Goal: Transaction & Acquisition: Book appointment/travel/reservation

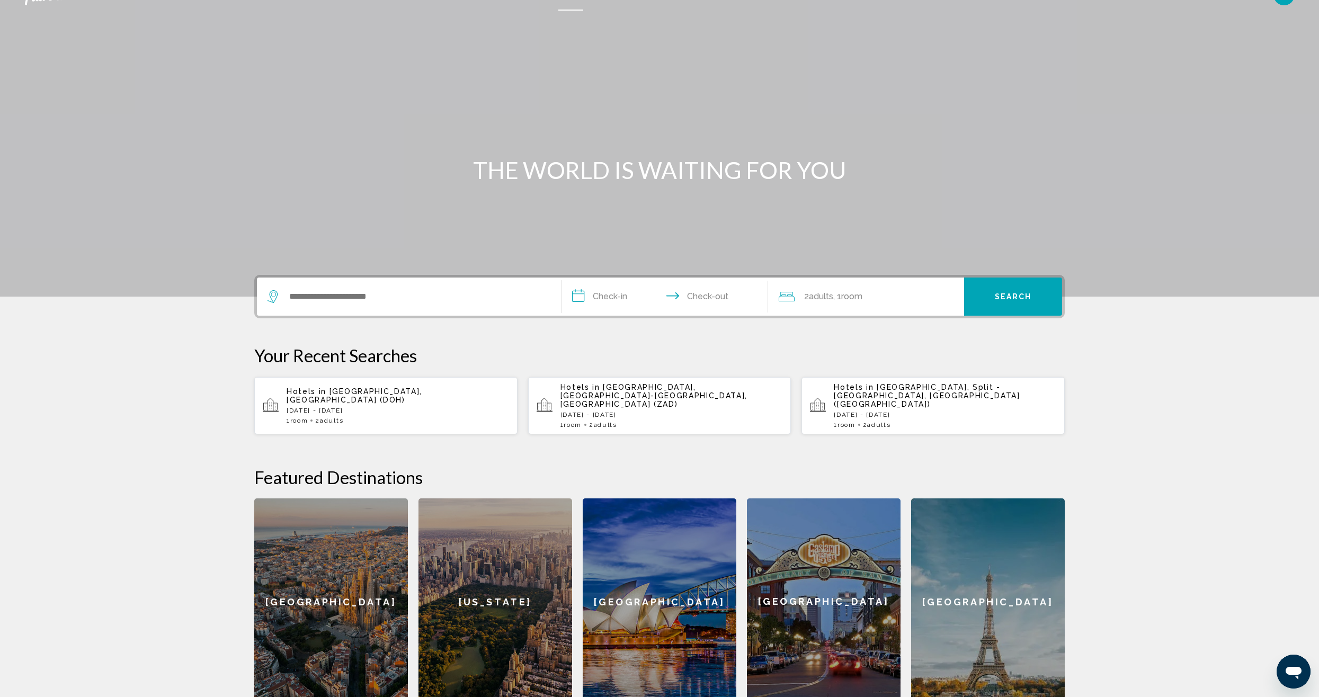
scroll to position [18, 0]
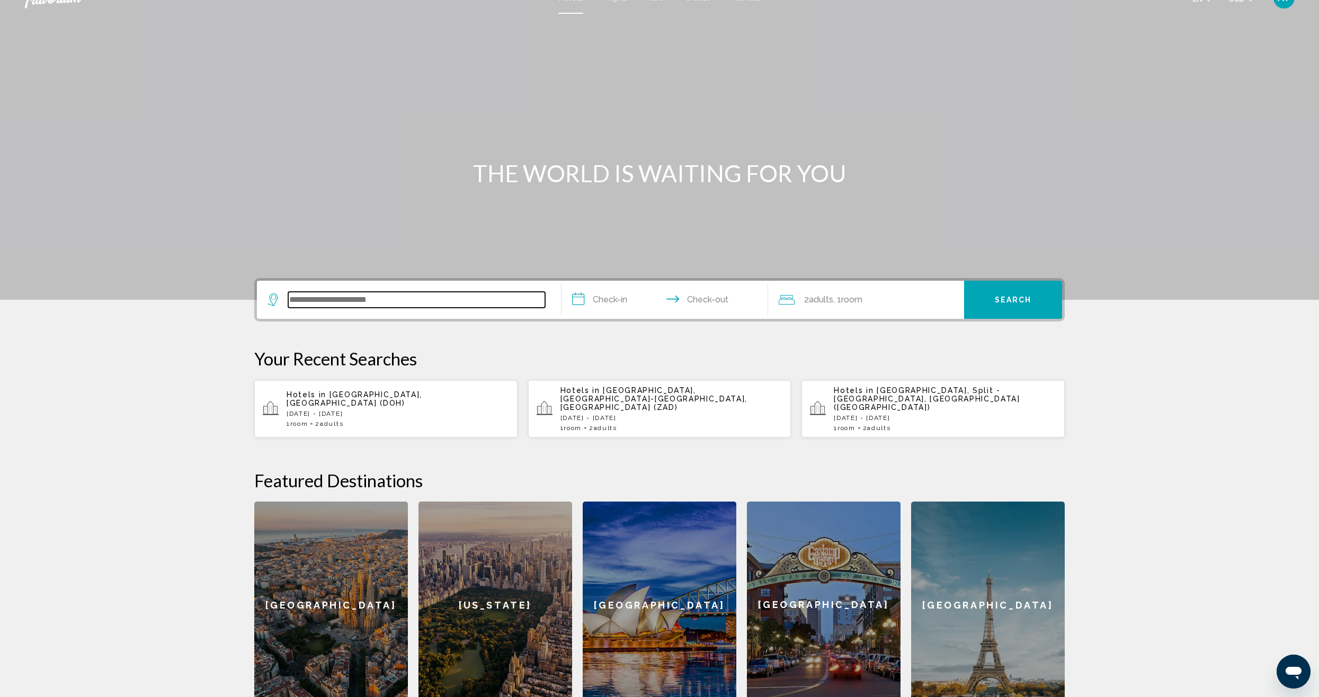
click at [452, 294] on input "Search widget" at bounding box center [416, 300] width 257 height 16
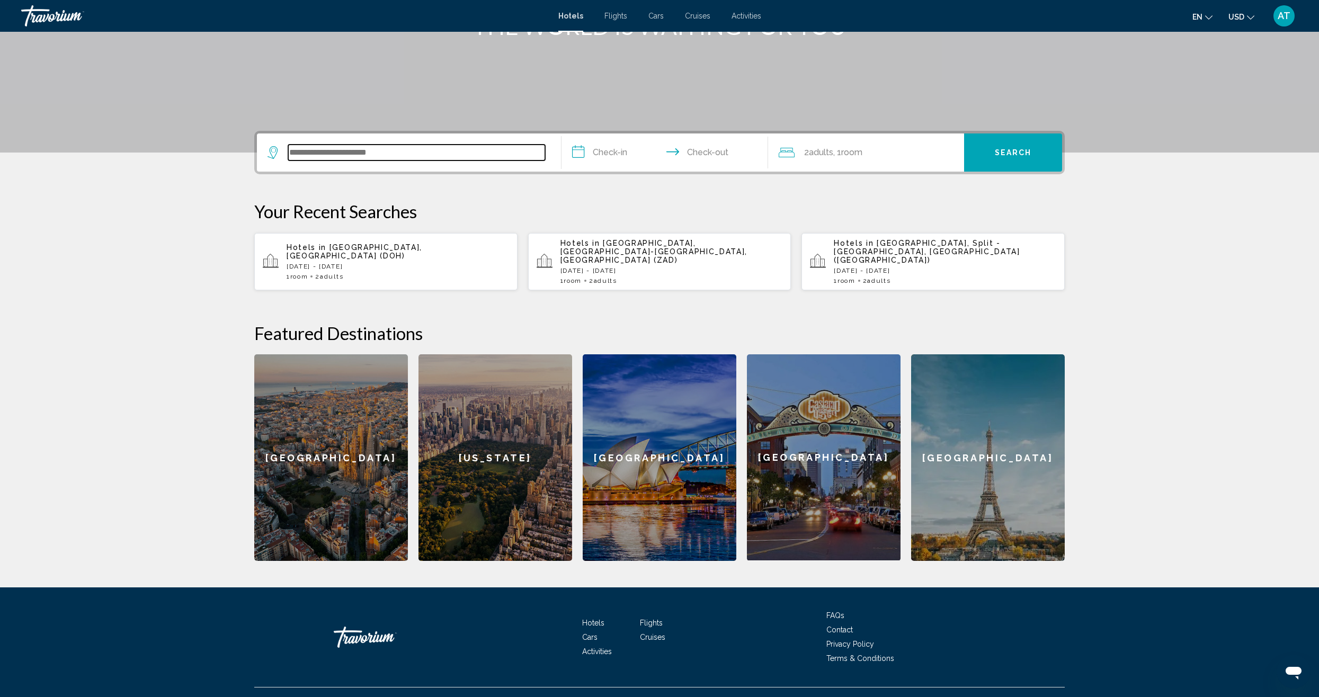
scroll to position [177, 0]
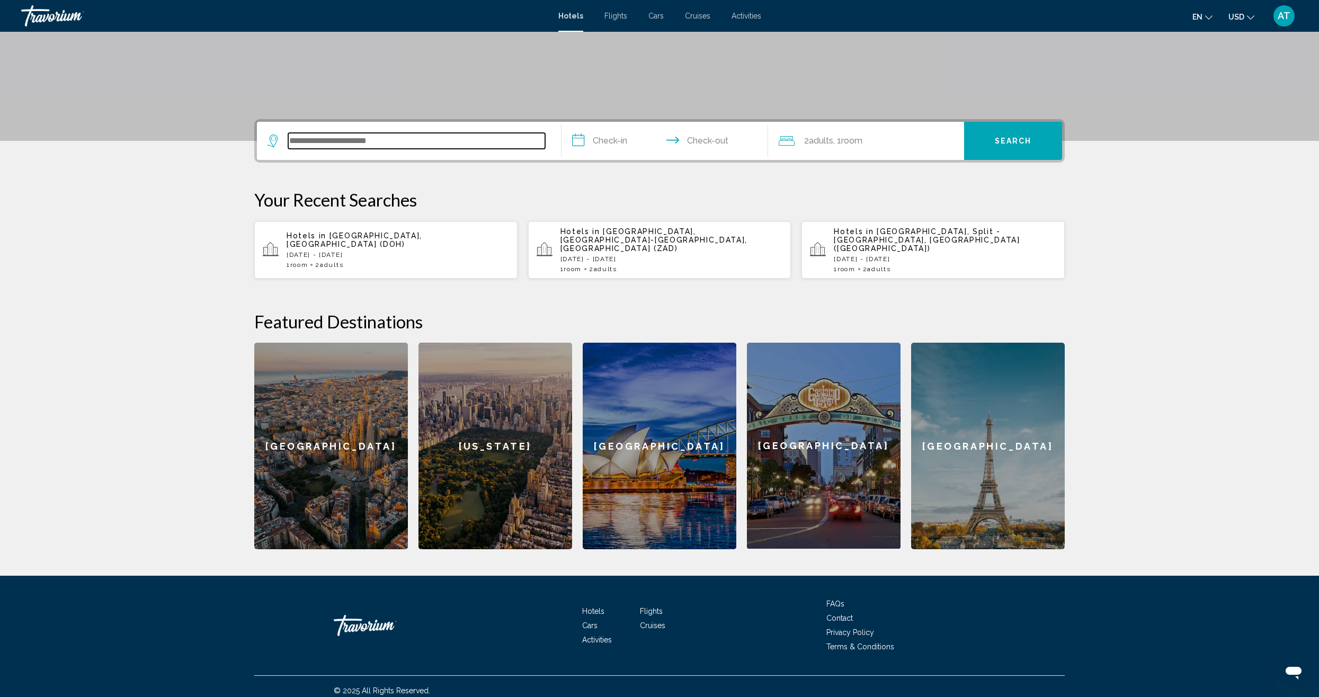
click at [388, 139] on input "Search widget" at bounding box center [416, 141] width 257 height 16
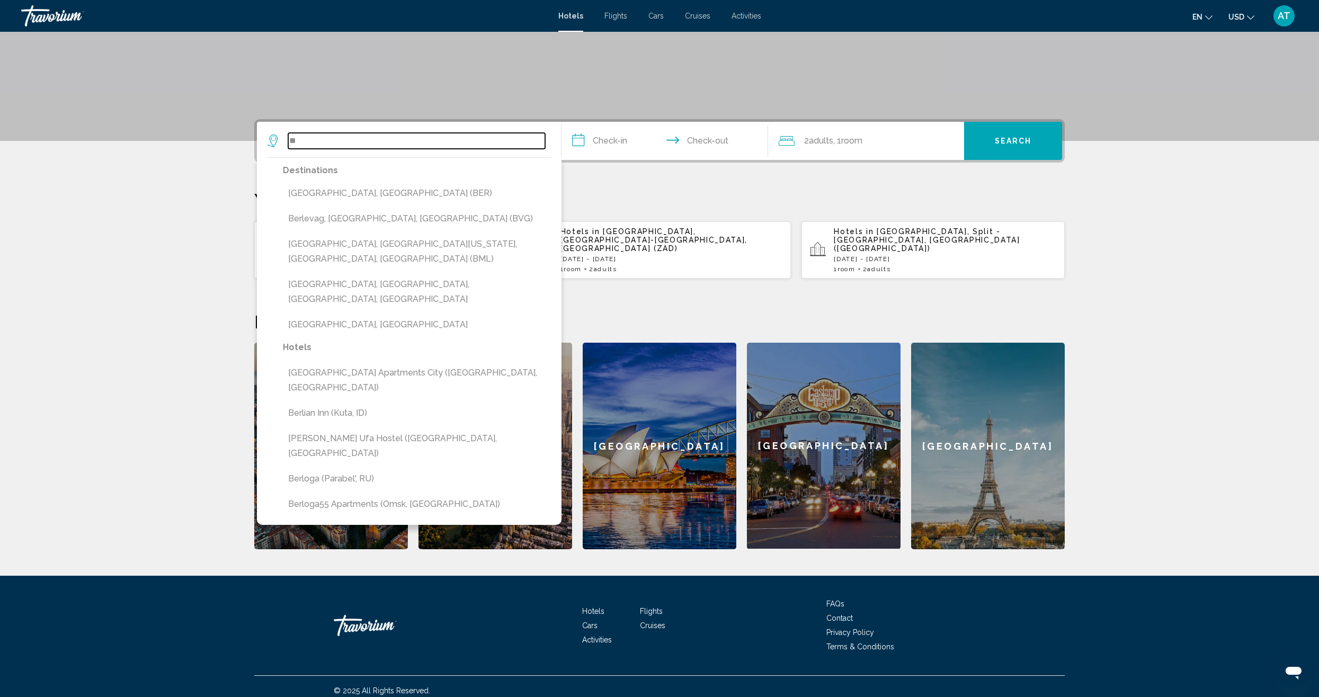
type input "*"
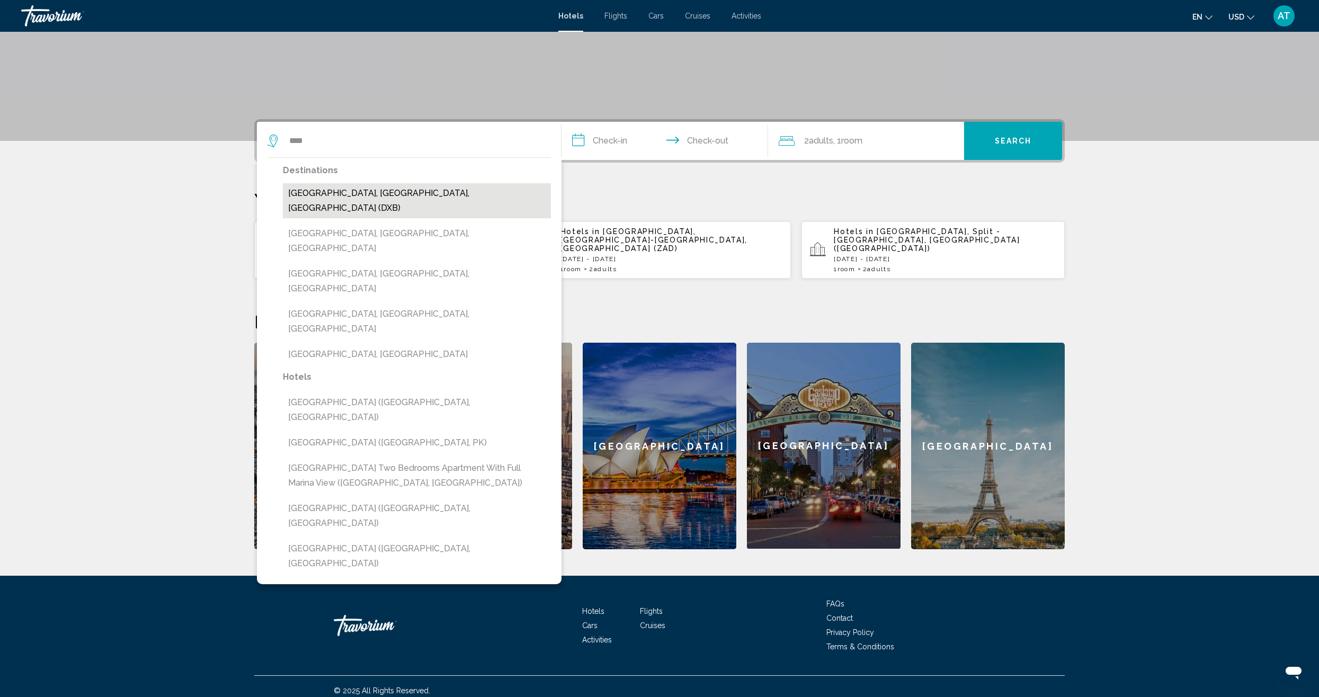
click at [383, 191] on button "[GEOGRAPHIC_DATA], [GEOGRAPHIC_DATA], [GEOGRAPHIC_DATA] (DXB)" at bounding box center [417, 200] width 268 height 35
type input "**********"
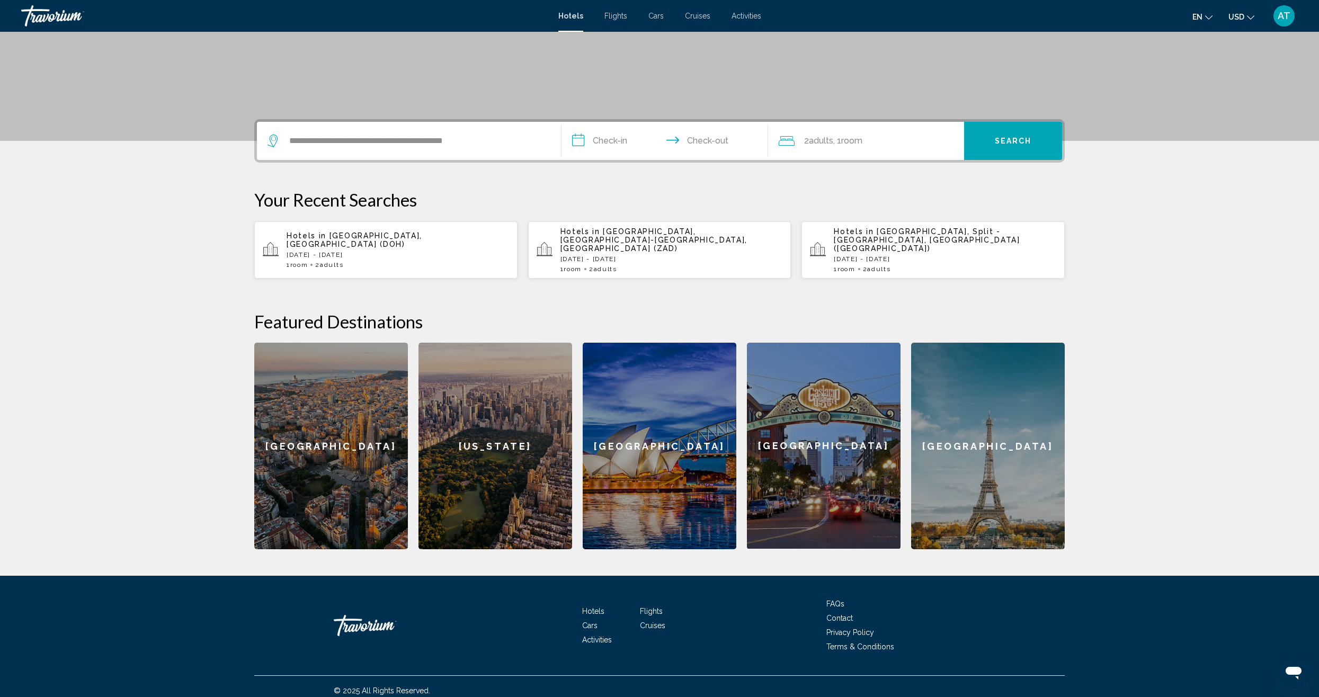
click at [611, 145] on input "**********" at bounding box center [667, 142] width 211 height 41
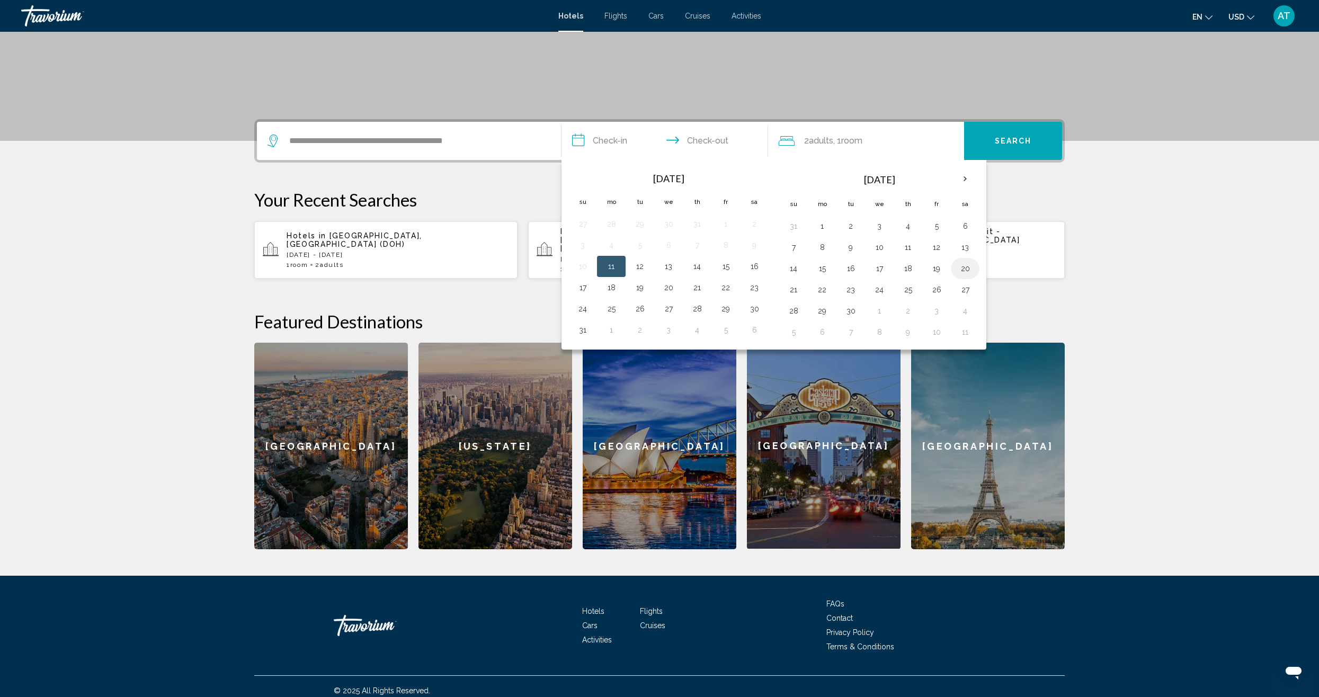
click at [959, 272] on button "20" at bounding box center [965, 268] width 17 height 15
click at [966, 292] on button "27" at bounding box center [965, 289] width 17 height 15
type input "**********"
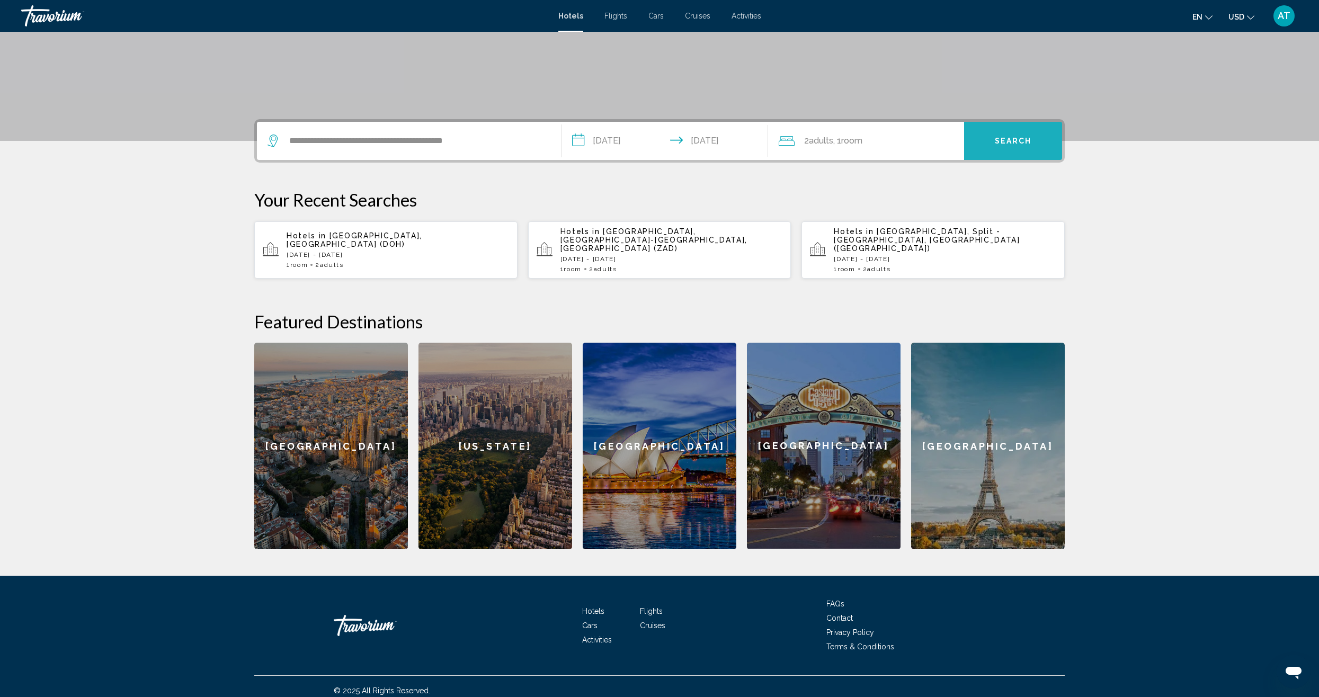
click at [1034, 132] on button "Search" at bounding box center [1013, 141] width 98 height 38
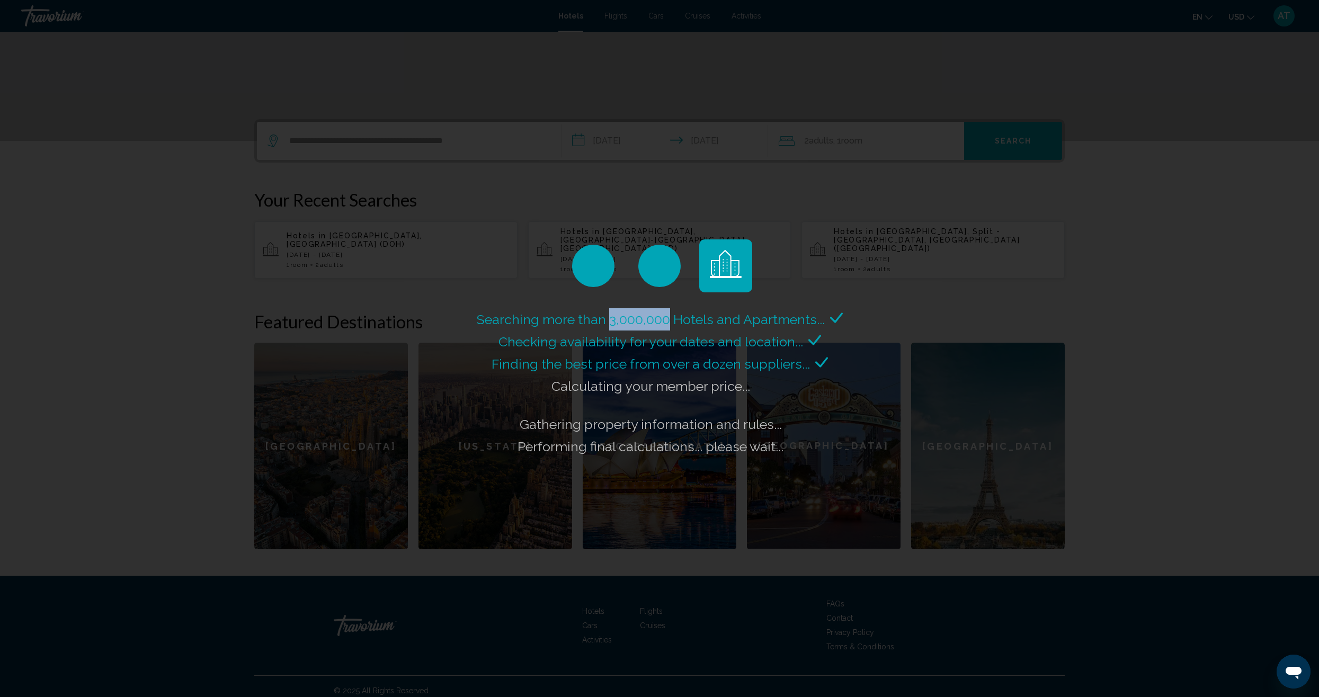
drag, startPoint x: 611, startPoint y: 326, endPoint x: 672, endPoint y: 321, distance: 61.1
click at [672, 321] on span "Searching more than 3,000,000 Hotels and Apartments..." at bounding box center [651, 319] width 348 height 16
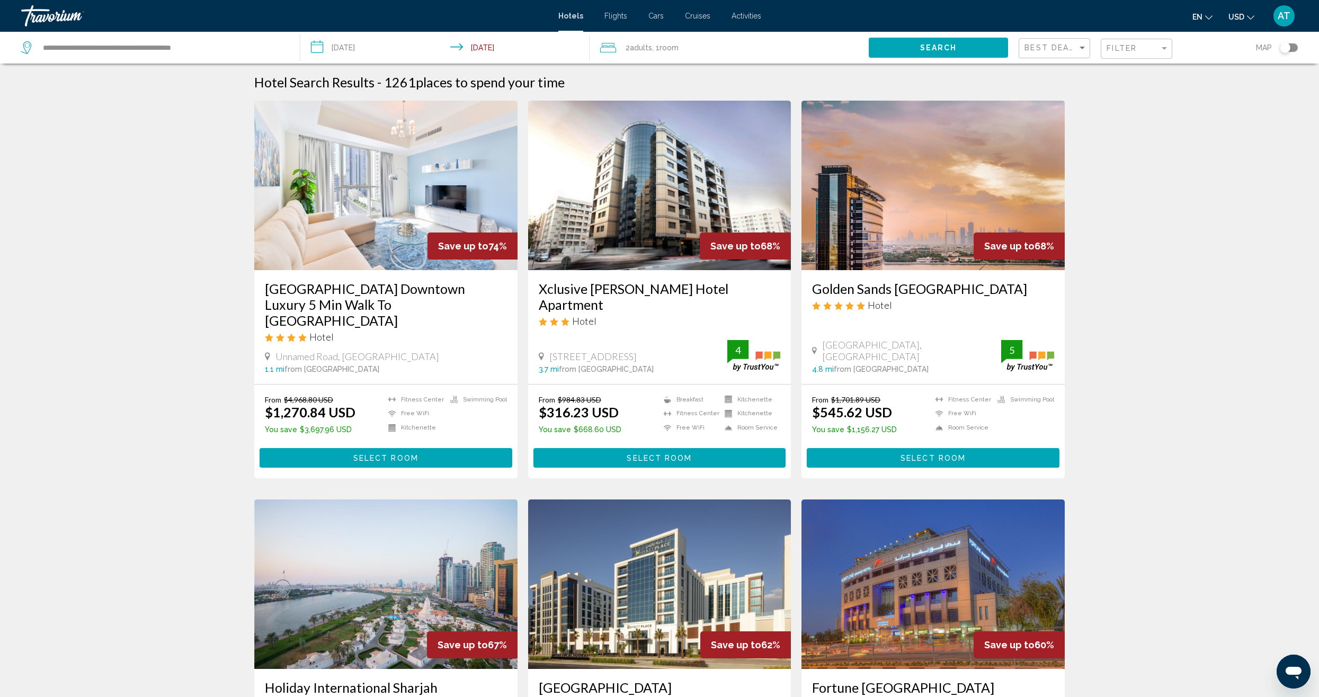
click at [1136, 54] on div "Filter" at bounding box center [1138, 49] width 63 height 20
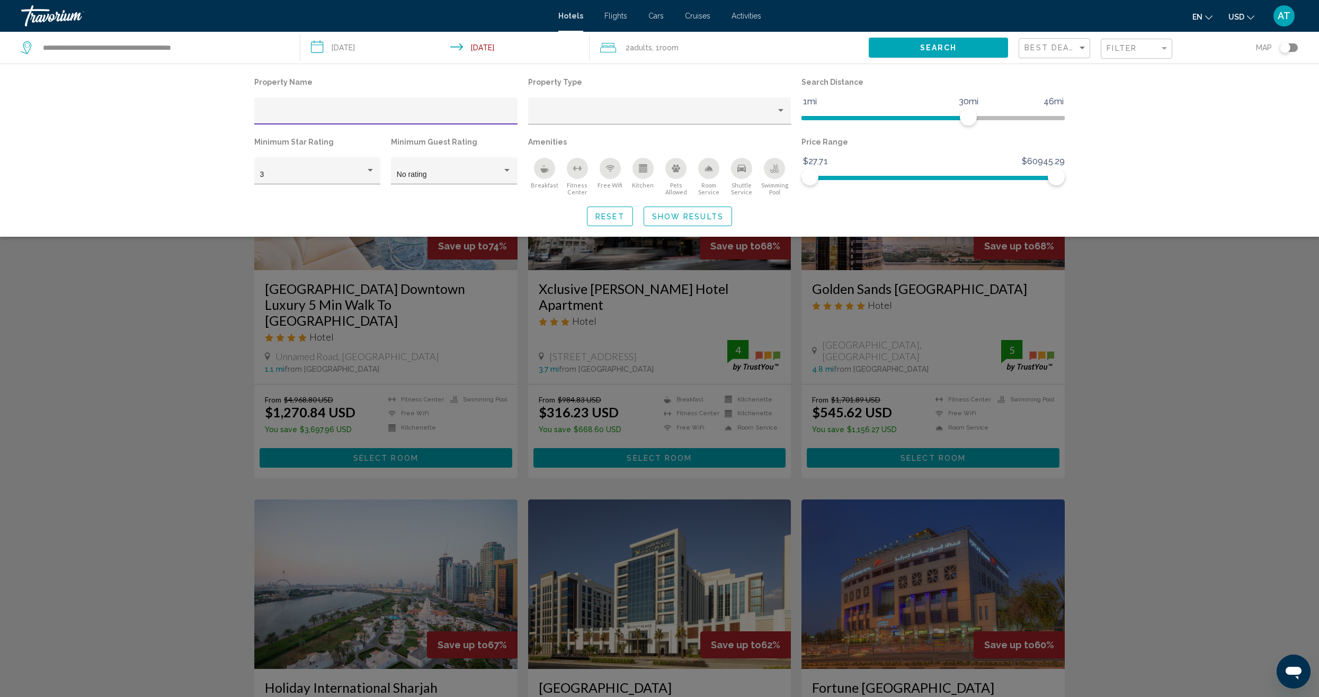
click at [1062, 55] on div "Best Deals" at bounding box center [1056, 49] width 63 height 20
click at [1134, 50] on div at bounding box center [659, 348] width 1319 height 697
click at [1146, 51] on div "Filter" at bounding box center [1133, 48] width 53 height 8
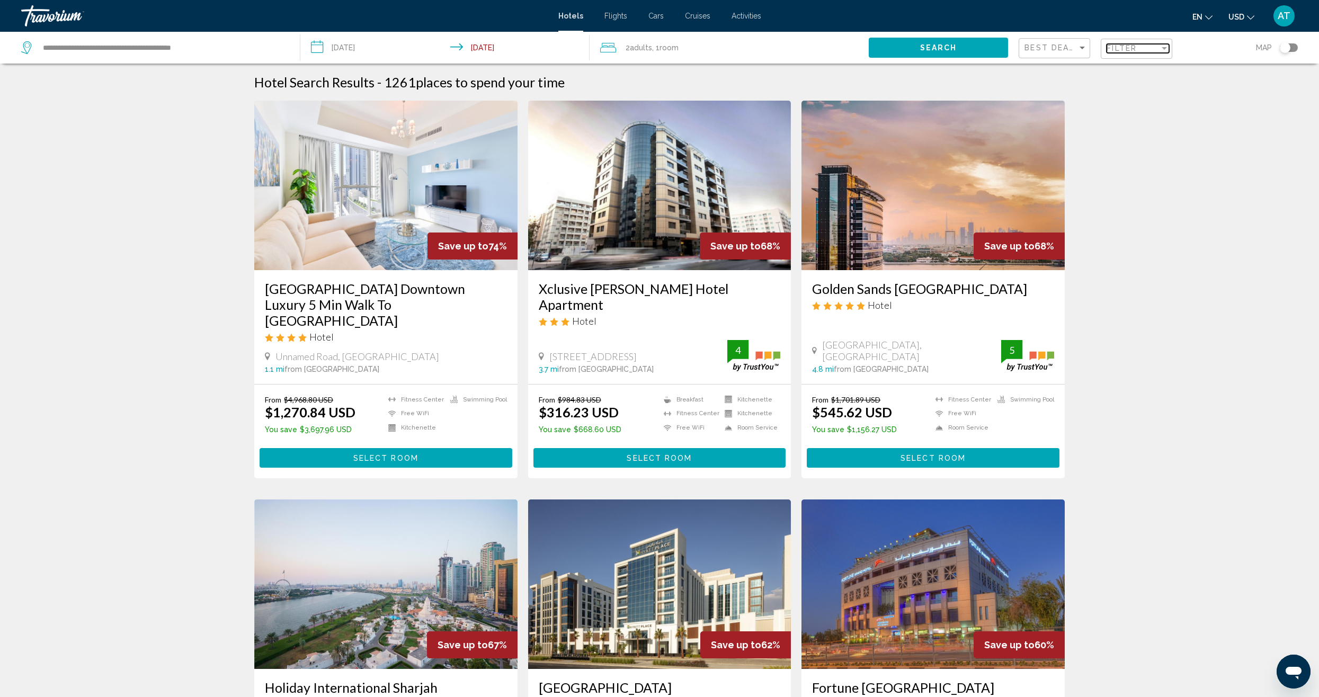
click at [1146, 51] on div "Filter" at bounding box center [1133, 48] width 53 height 8
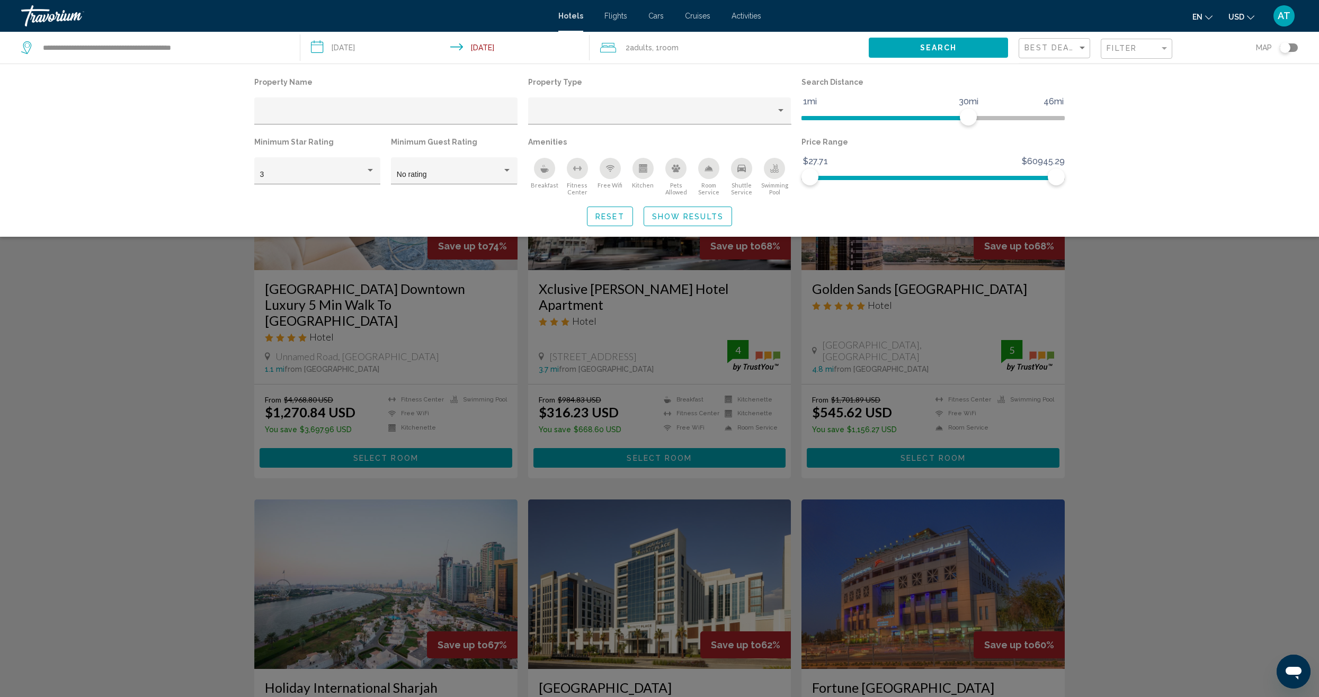
click at [1231, 18] on span "USD" at bounding box center [1236, 17] width 16 height 8
click at [1236, 98] on button "EUR (€)" at bounding box center [1220, 98] width 54 height 14
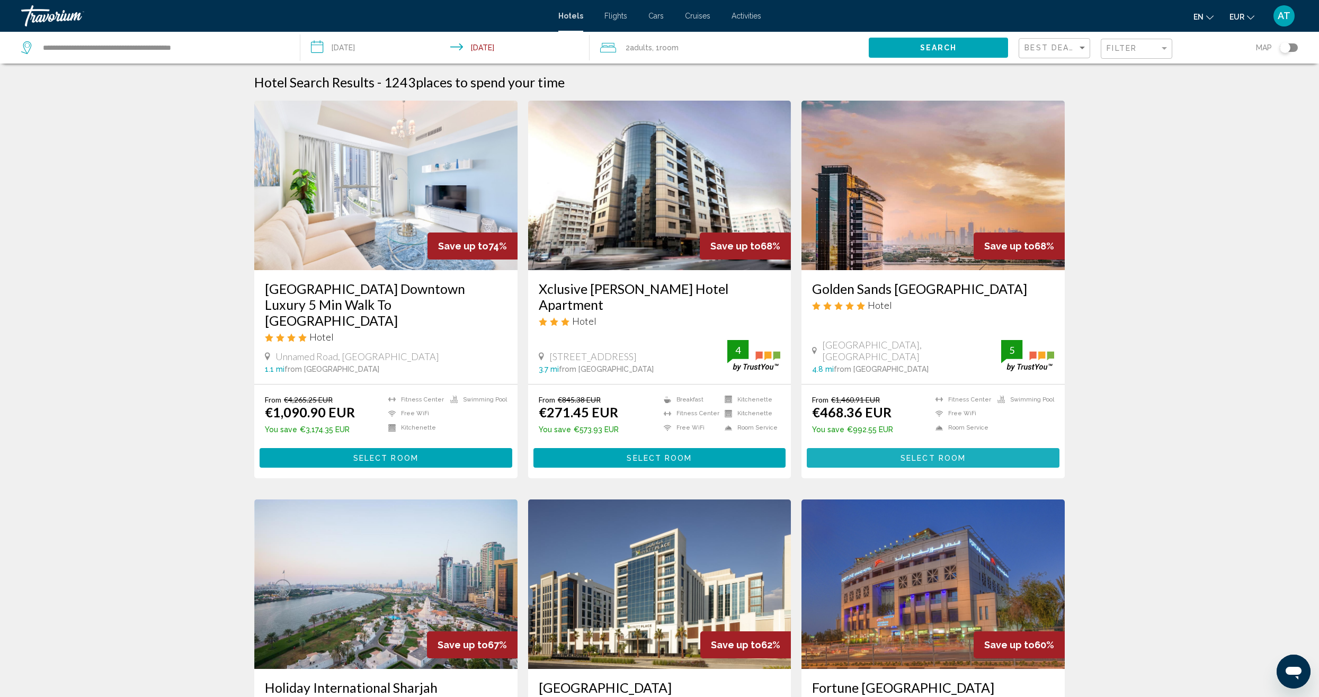
click at [956, 454] on span "Select Room" at bounding box center [933, 458] width 65 height 8
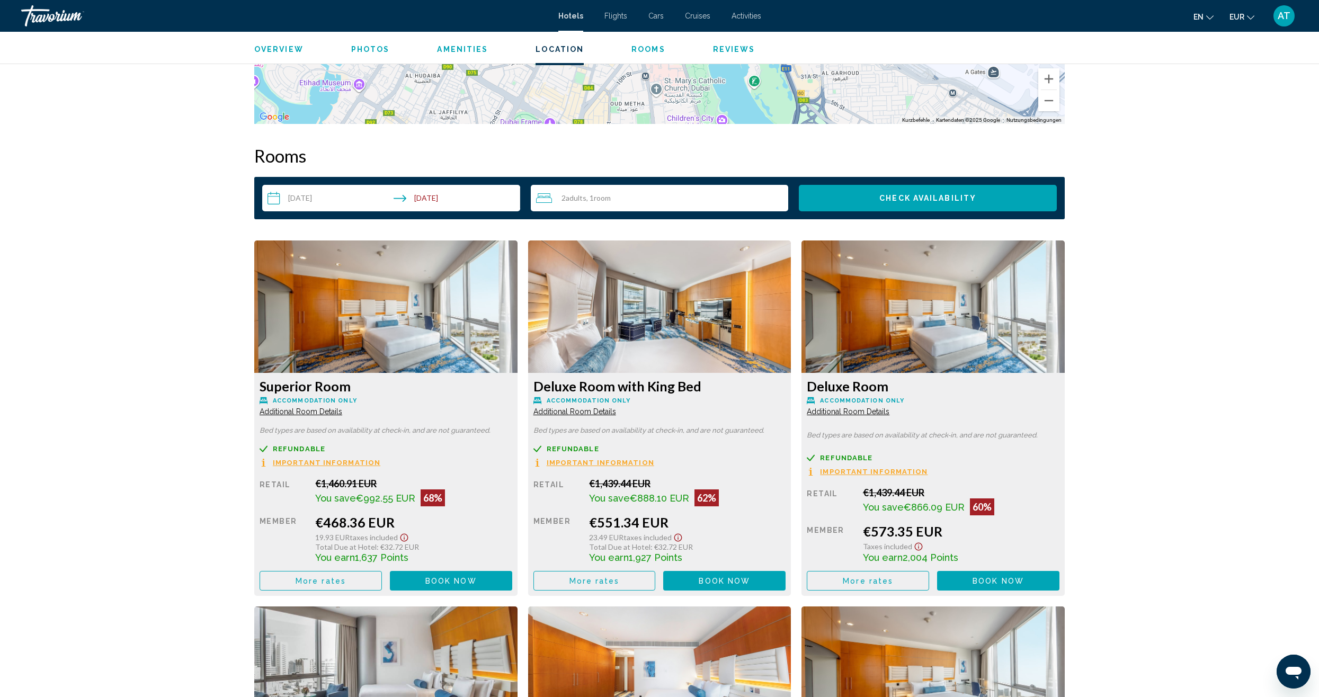
scroll to position [1265, 0]
